Goal: Use online tool/utility: Use online tool/utility

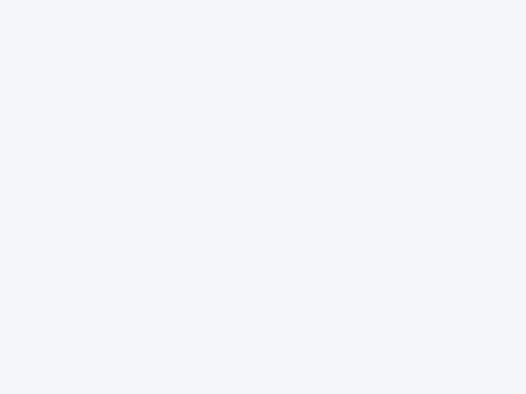
click at [263, 197] on div at bounding box center [263, 197] width 526 height 394
